Goal: Consume media (video, audio): Consume media (video, audio)

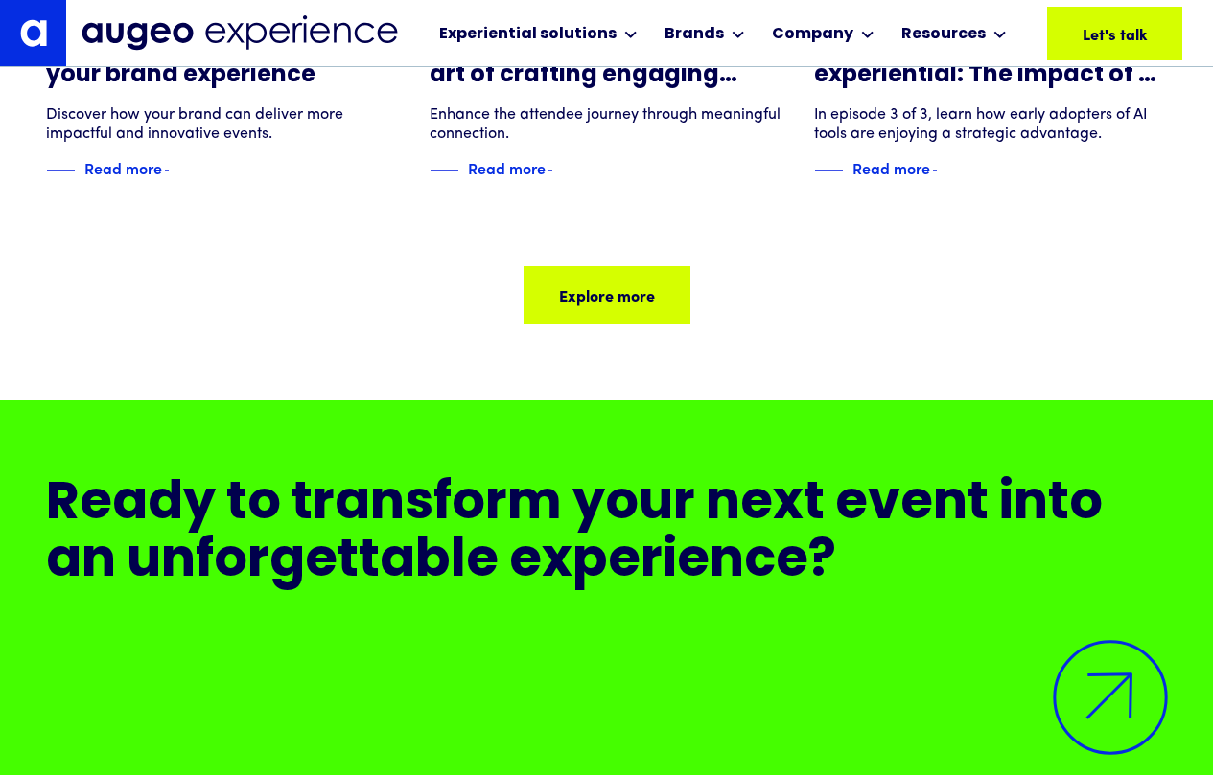
scroll to position [15684, 0]
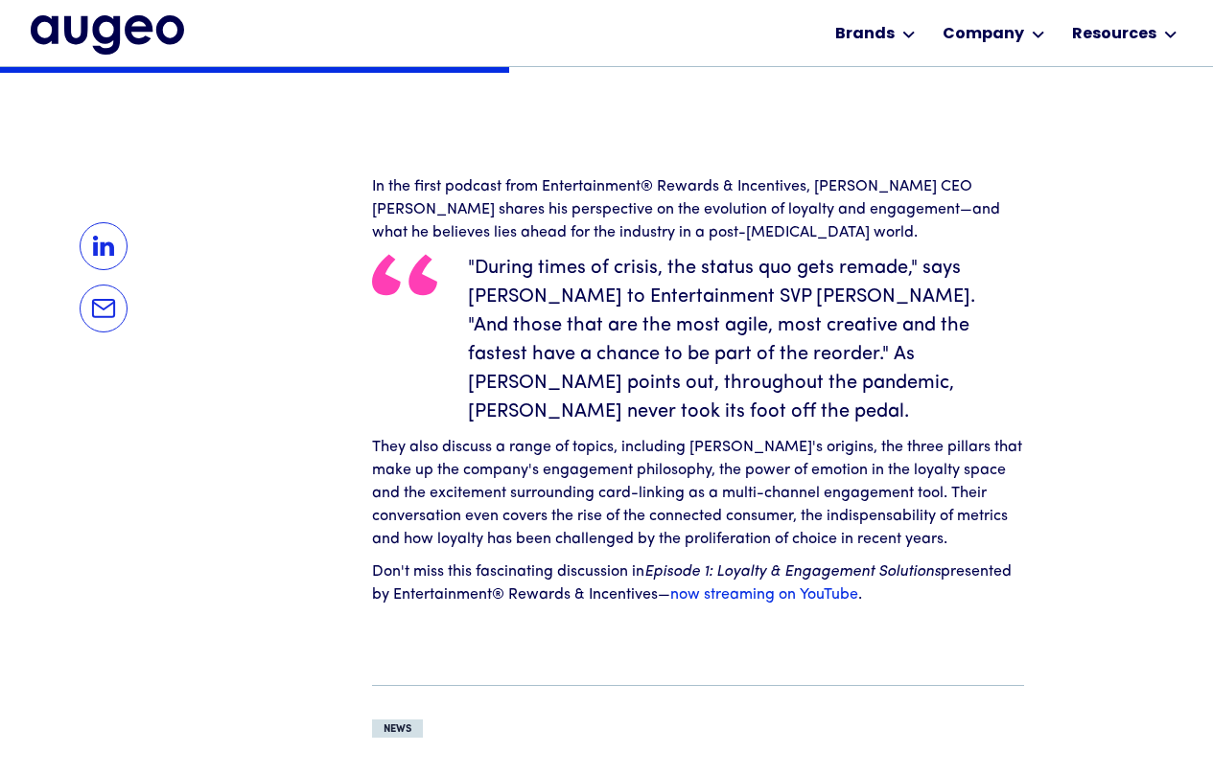
scroll to position [1212, 0]
click at [748, 590] on link "now streaming on YouTube" at bounding box center [764, 596] width 188 height 15
